Goal: Task Accomplishment & Management: Use online tool/utility

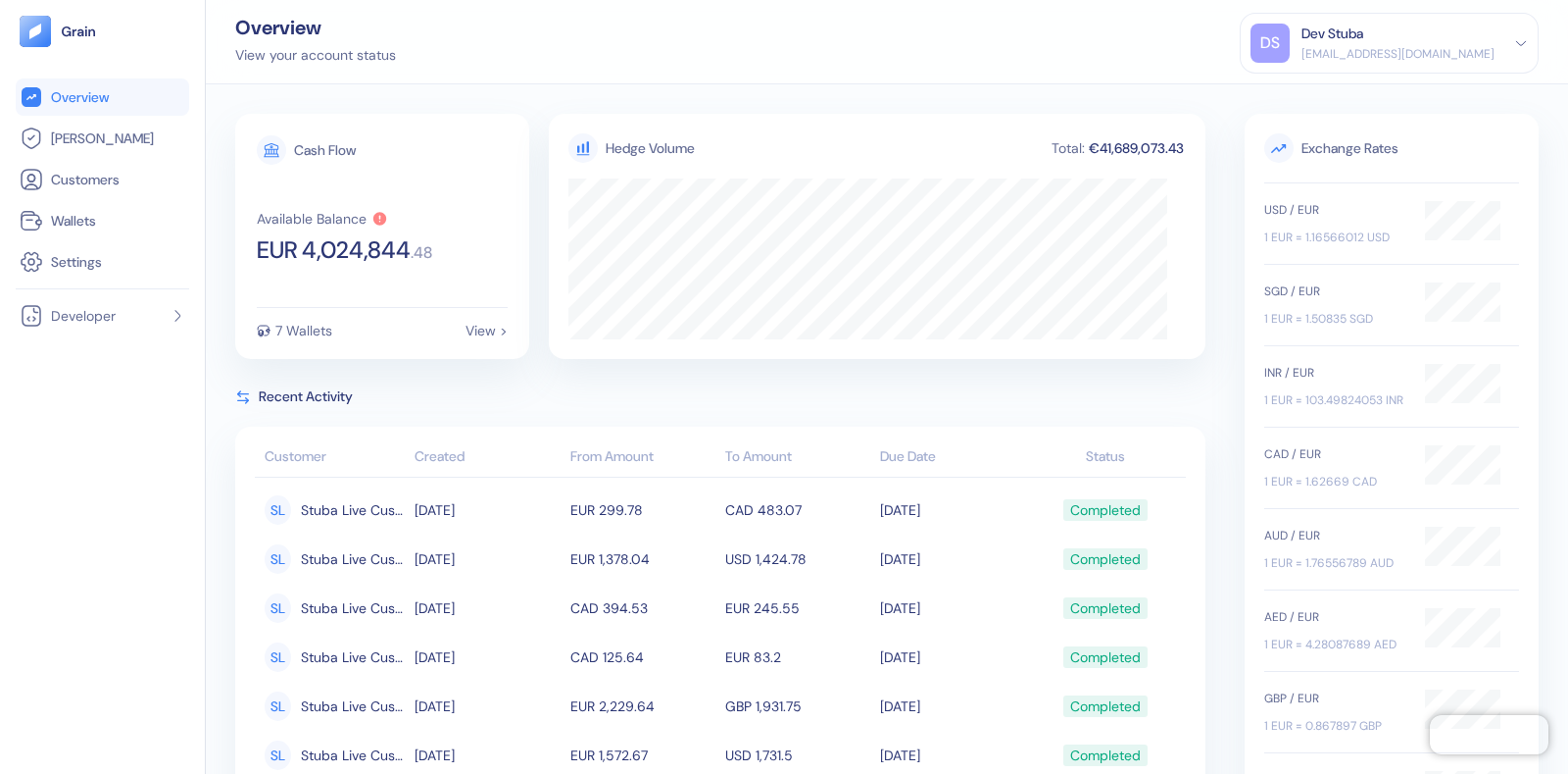
click at [1541, 205] on div "Cash Flow Available Balance EUR 4,024,844 . 48 7 Wallets View > Hedge Volume To…" at bounding box center [887, 429] width 1363 height 689
click at [100, 150] on li "[PERSON_NAME]" at bounding box center [102, 138] width 173 height 37
click at [104, 139] on link "[PERSON_NAME]" at bounding box center [102, 138] width 166 height 24
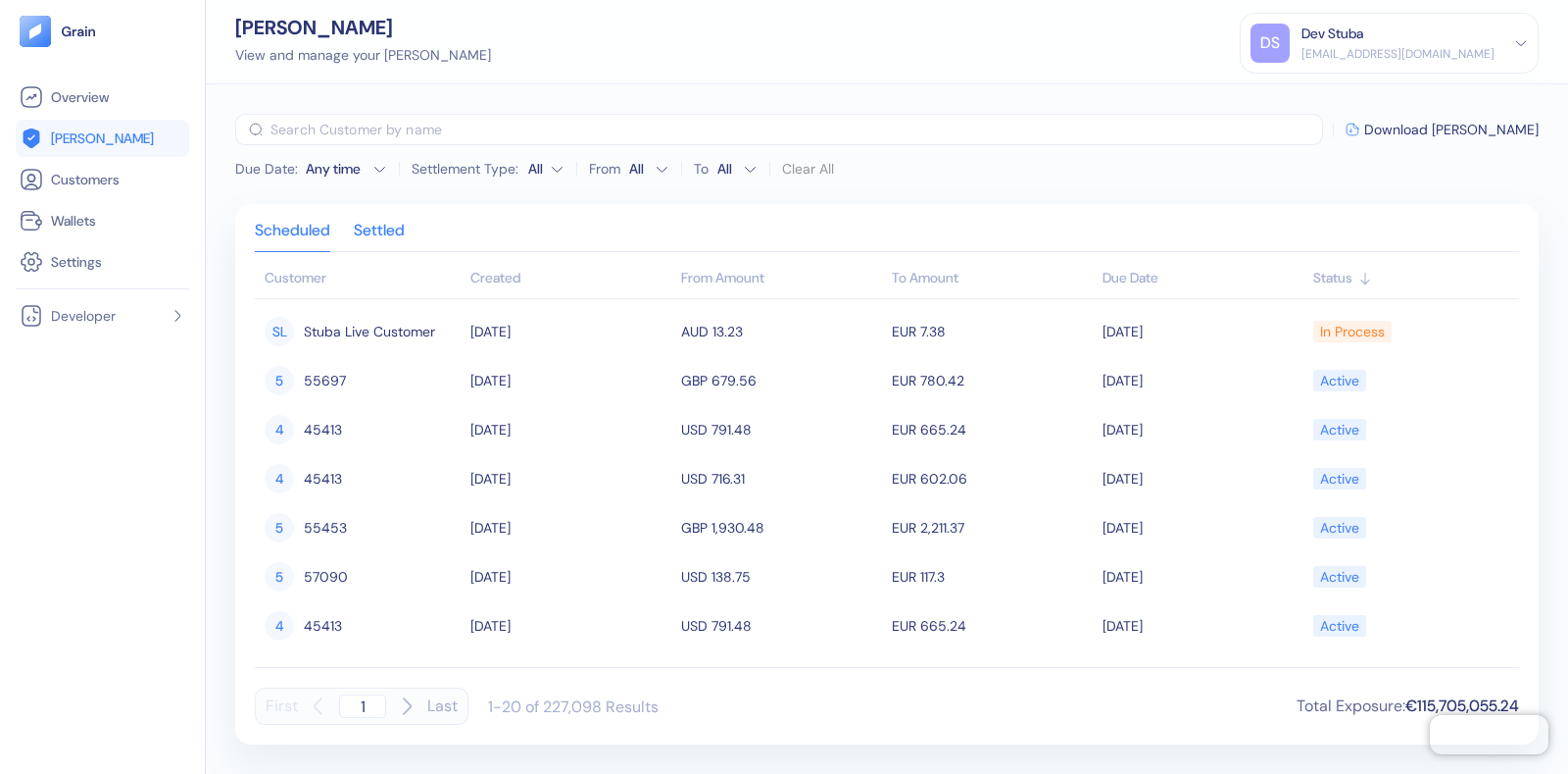
click at [389, 242] on div "Settled" at bounding box center [379, 238] width 51 height 28
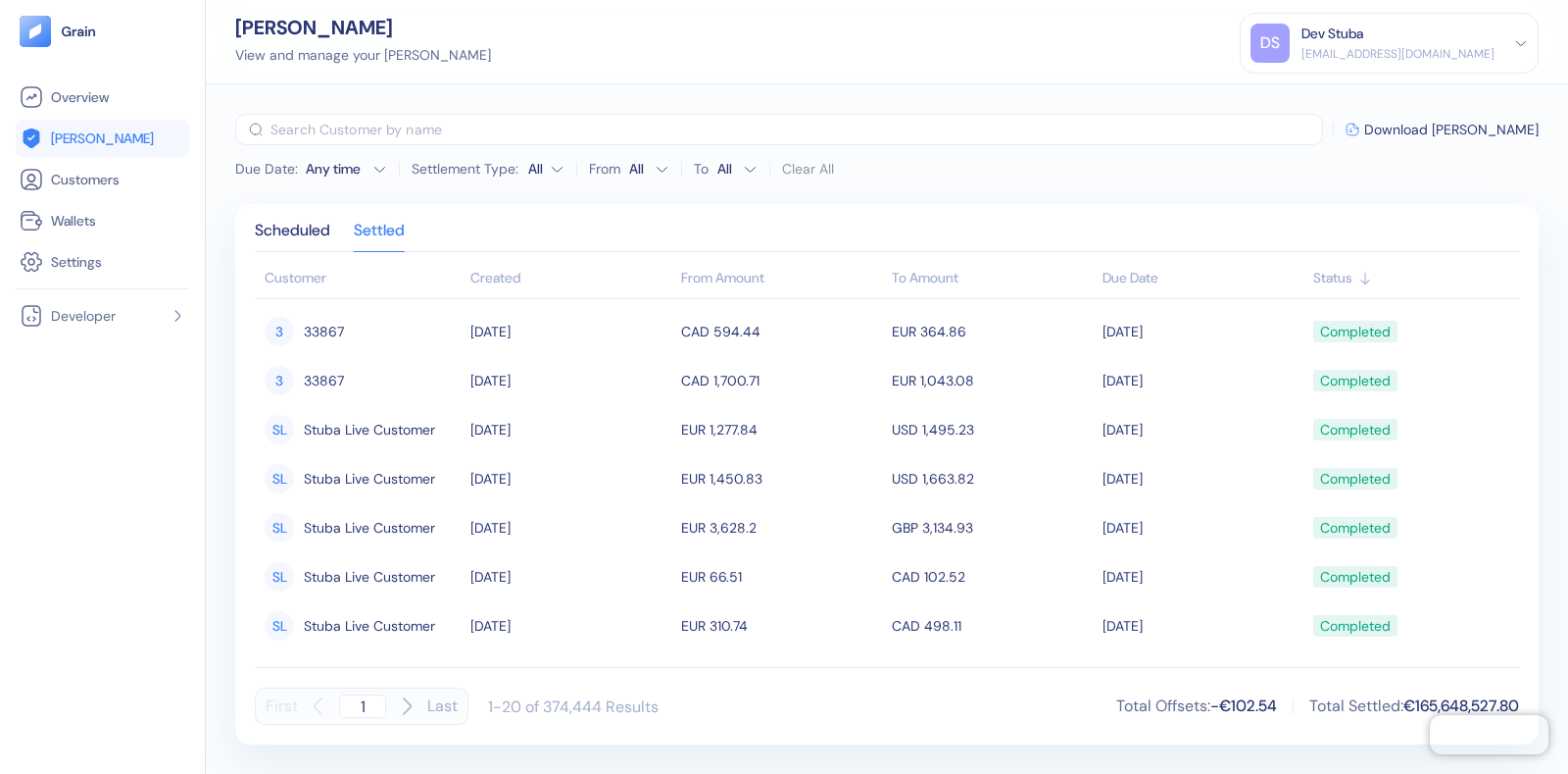
click at [349, 156] on div "Due Date : Any time Settlement Type: All From All To All Clear All" at bounding box center [535, 169] width 599 height 32
click at [346, 160] on div "Any time" at bounding box center [335, 169] width 59 height 20
click at [255, 286] on button "6" at bounding box center [259, 291] width 24 height 24
click at [1454, 127] on span "Download [PERSON_NAME]" at bounding box center [1452, 129] width 174 height 14
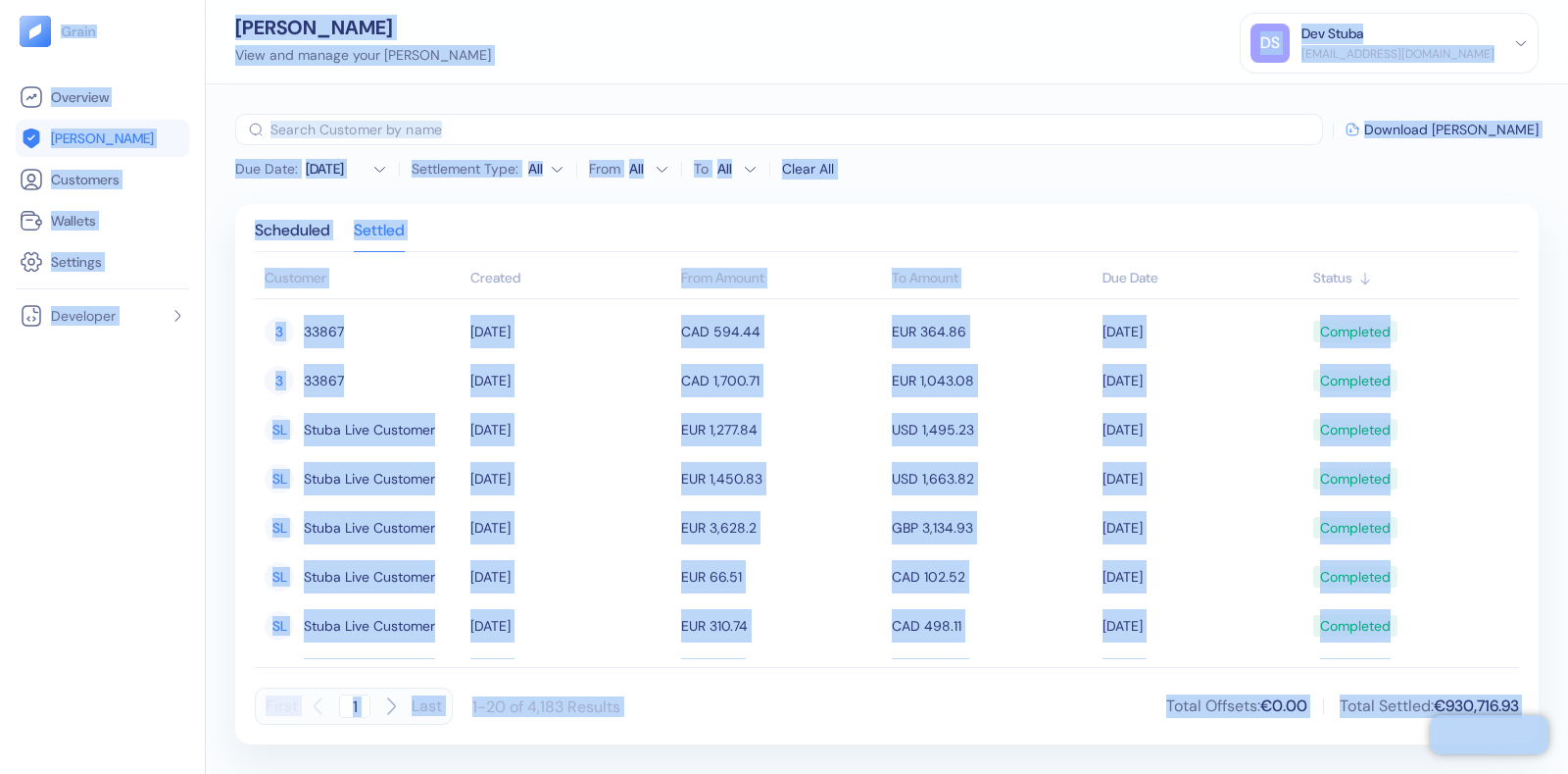
click at [922, 51] on div "[PERSON_NAME] View and manage your [PERSON_NAME] Dev Stuba [EMAIL_ADDRESS][DOMA…" at bounding box center [887, 42] width 1363 height 85
